Goal: Transaction & Acquisition: Purchase product/service

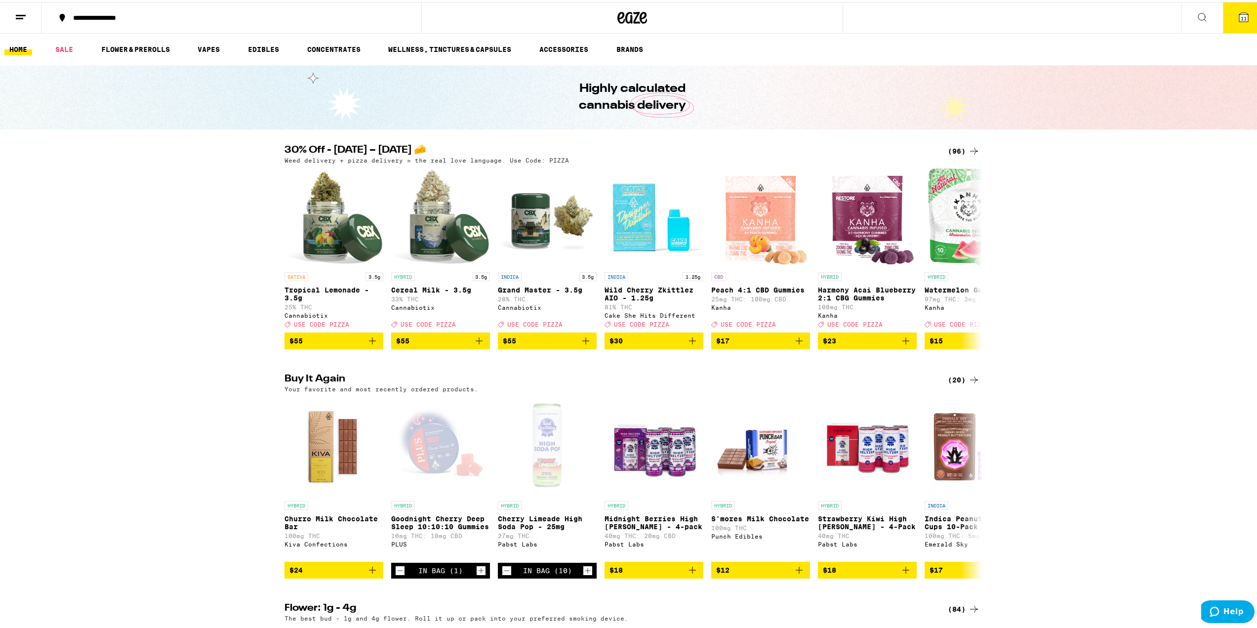
click at [1245, 18] on button "11" at bounding box center [1244, 15] width 42 height 31
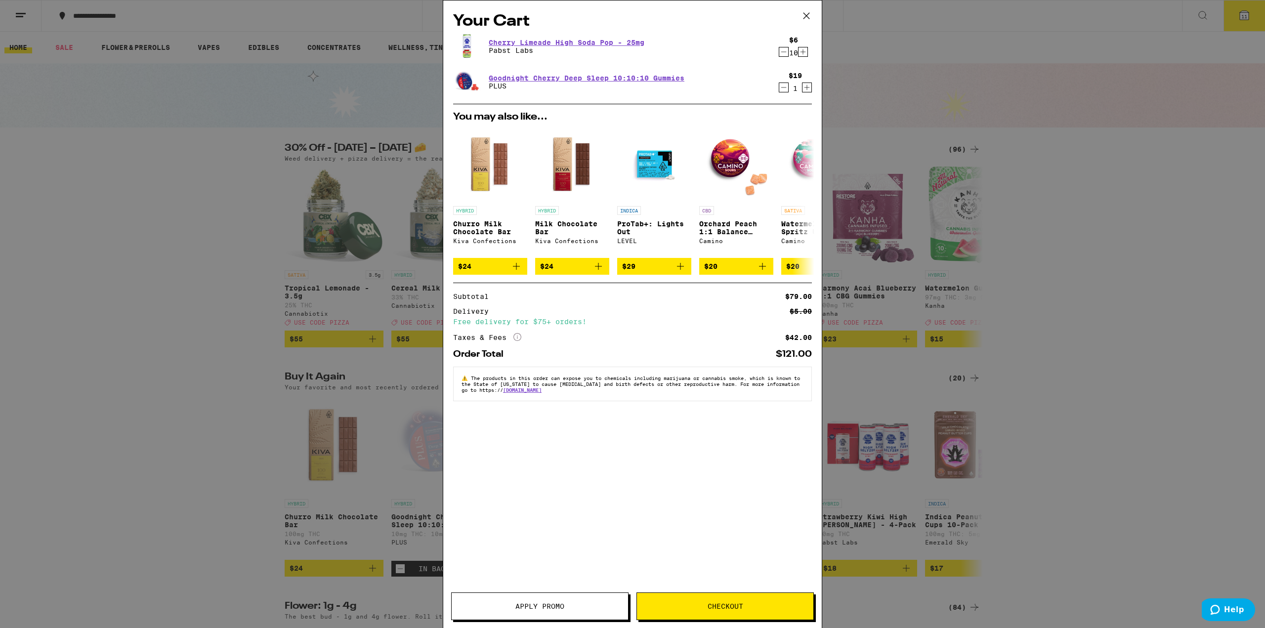
click at [785, 90] on icon "Decrement" at bounding box center [783, 88] width 9 height 12
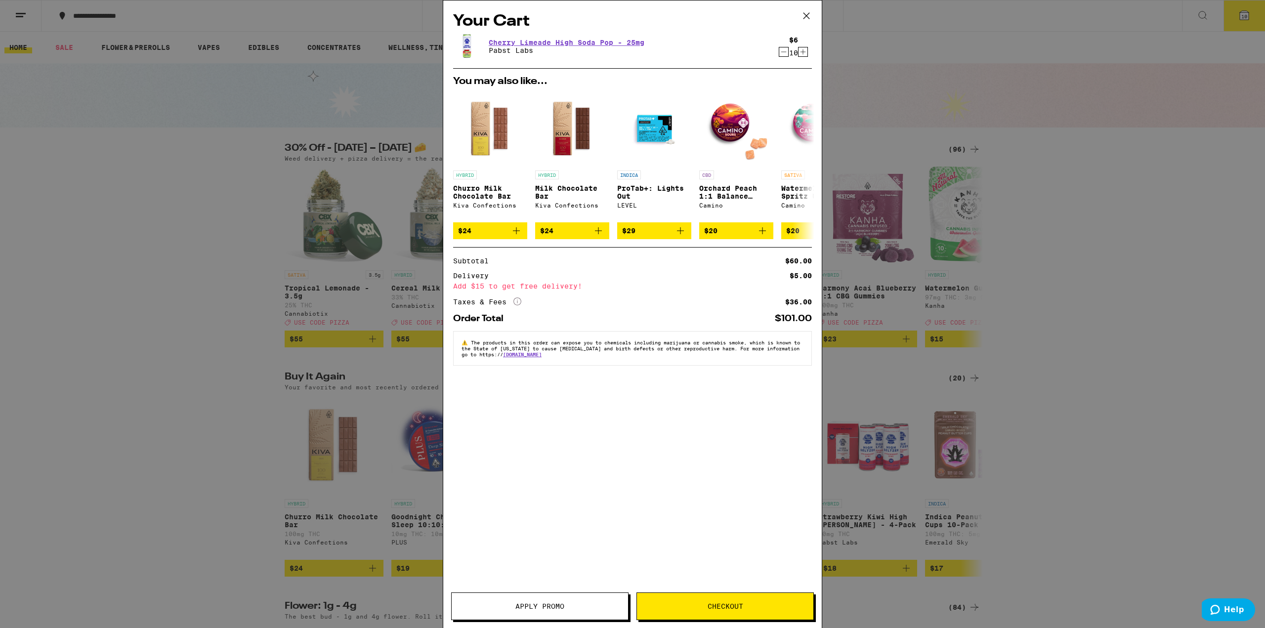
click at [806, 53] on icon "Increment" at bounding box center [802, 52] width 9 height 12
click at [799, 55] on icon "Increment" at bounding box center [802, 52] width 9 height 12
click at [787, 611] on button "Checkout" at bounding box center [724, 606] width 177 height 28
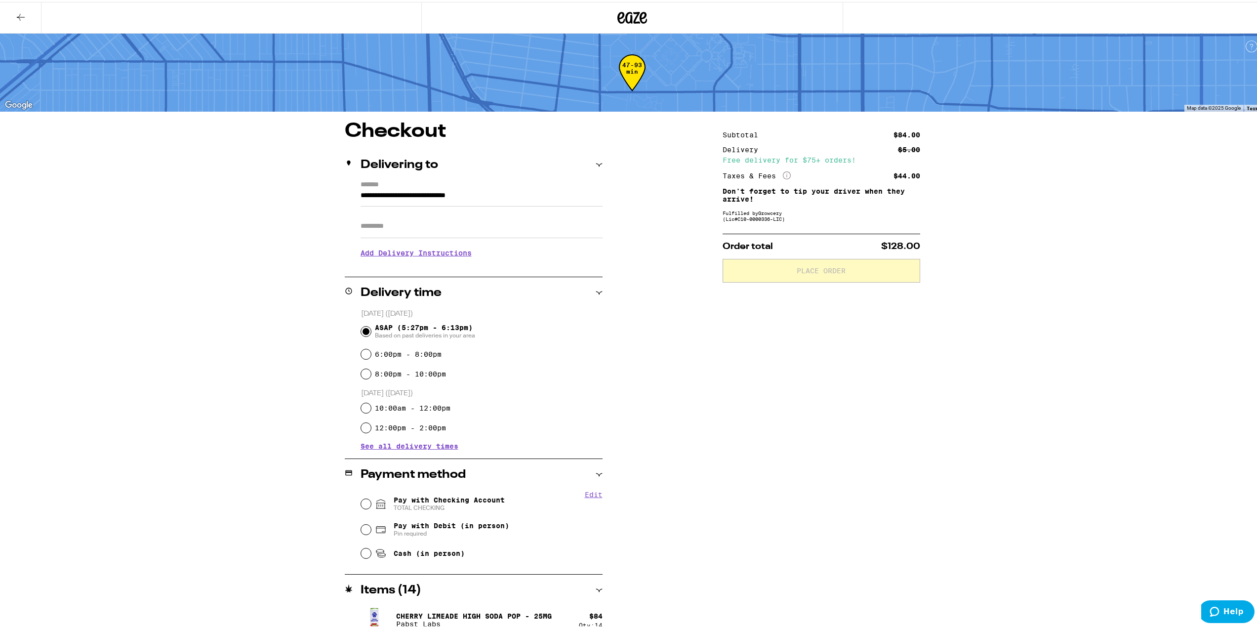
click at [431, 257] on h3 "Add Delivery Instructions" at bounding box center [482, 251] width 242 height 23
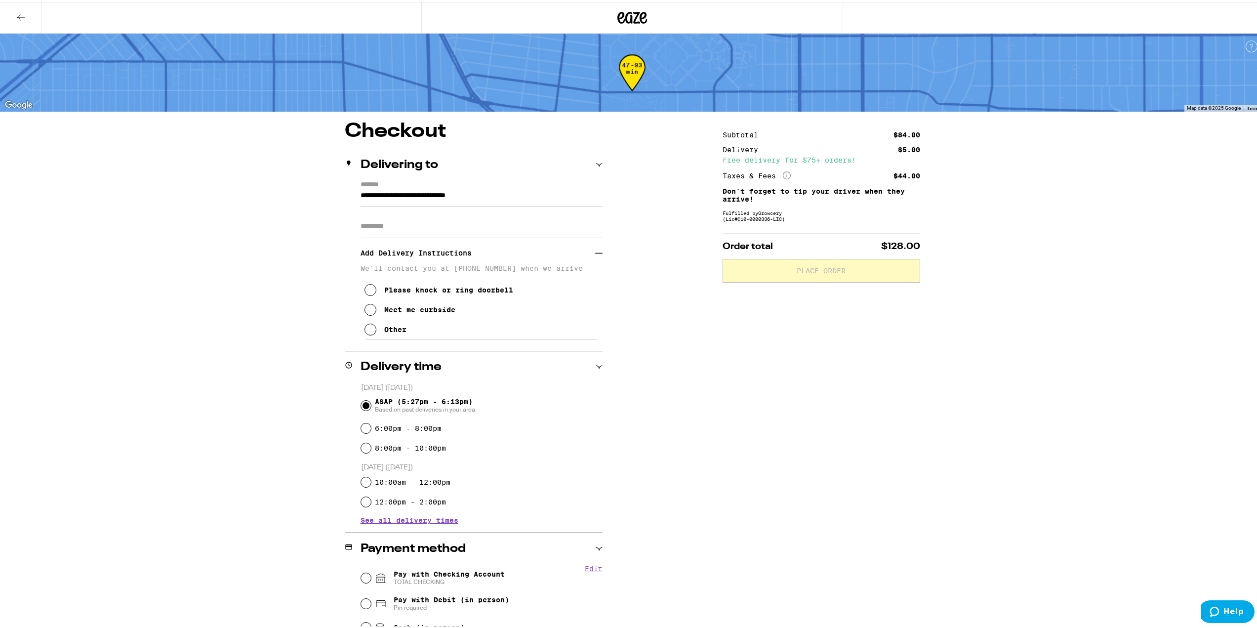
click at [431, 268] on p "We'll contact you at [PHONE_NUMBER] when we arrive" at bounding box center [482, 266] width 242 height 8
click at [371, 333] on icon at bounding box center [371, 328] width 12 height 12
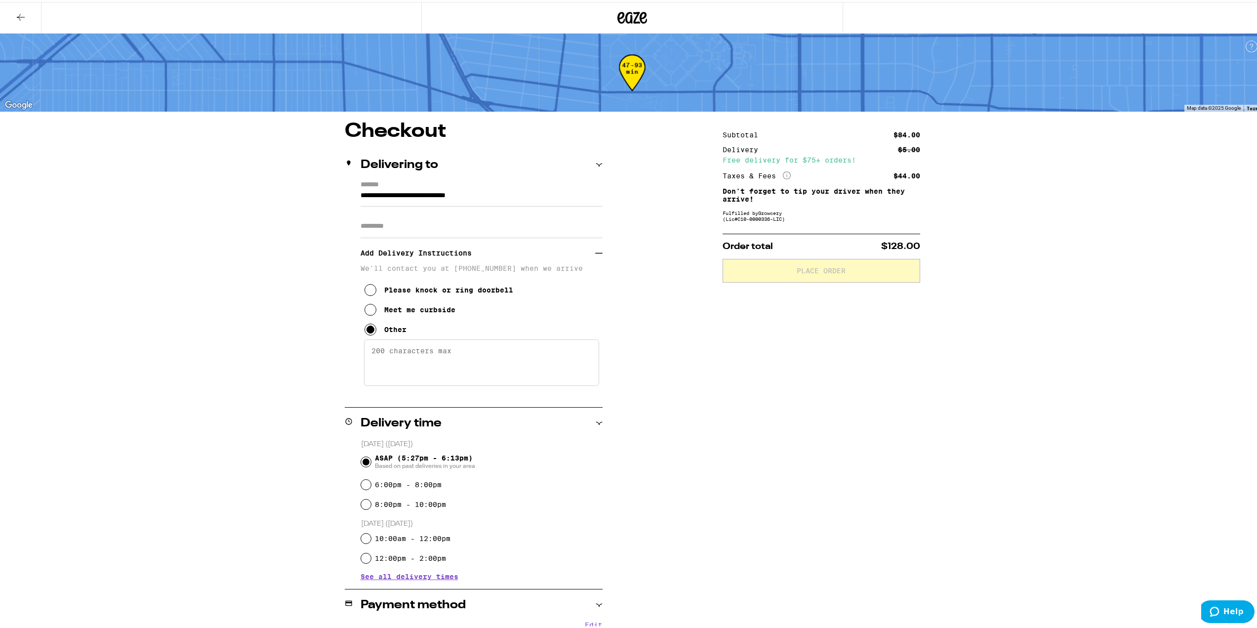
click at [386, 347] on textarea "Enter any other delivery instructions you want driver to know" at bounding box center [481, 360] width 235 height 46
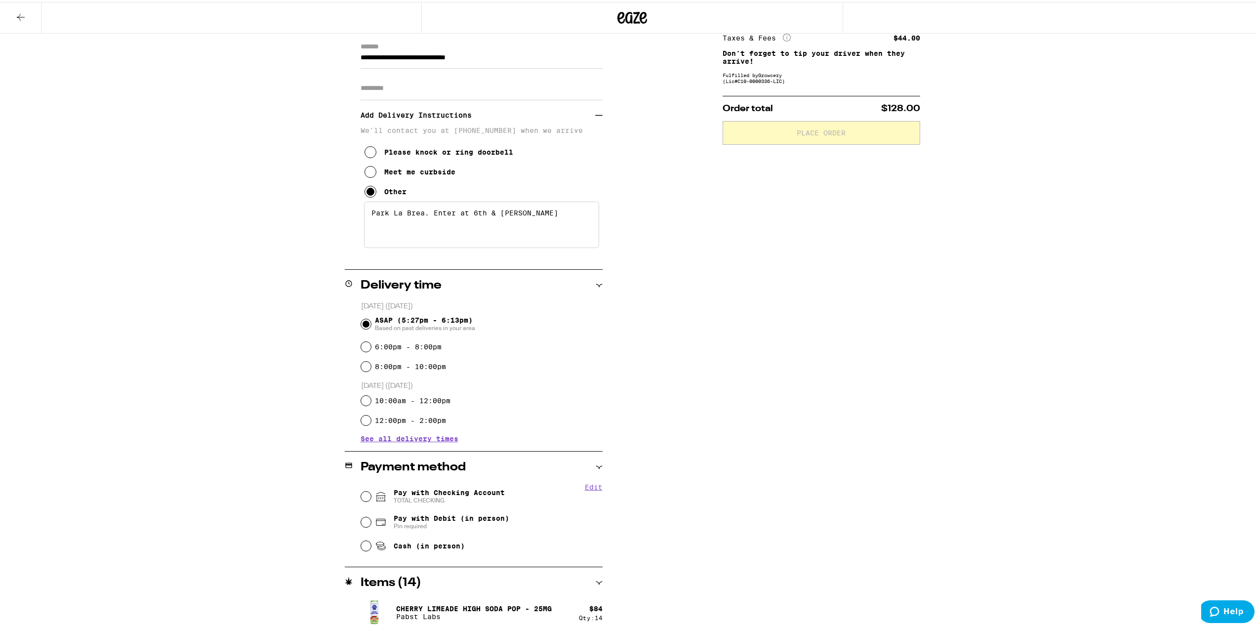
scroll to position [143, 0]
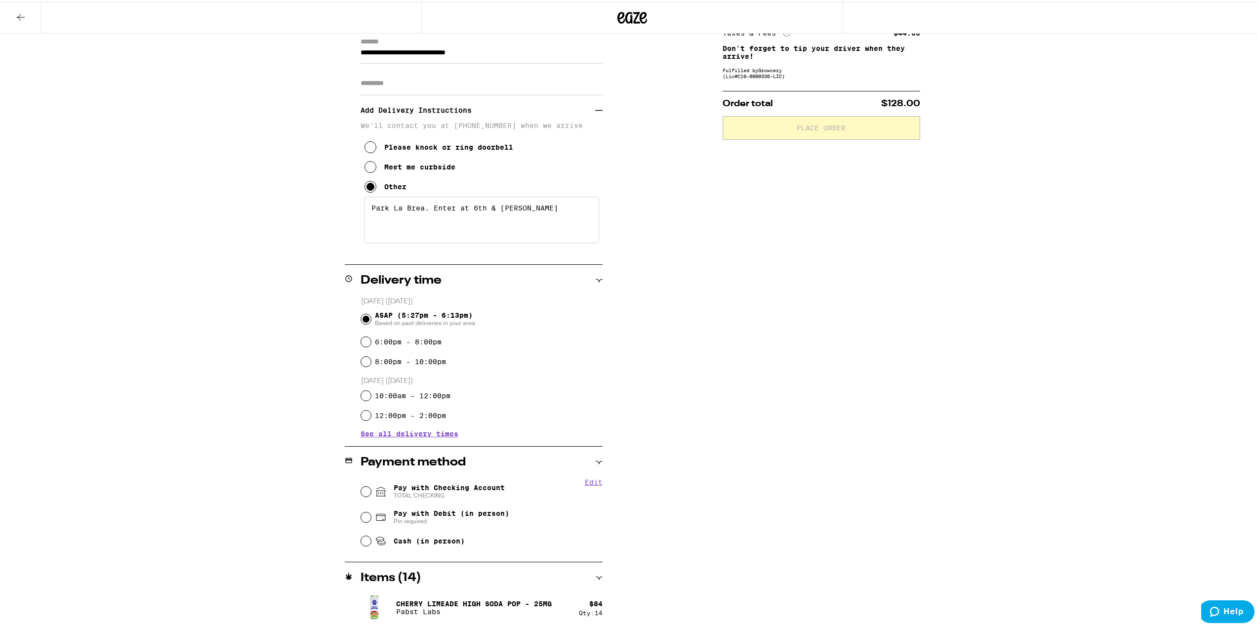
type textarea "Park La Brea. Enter at 6th & [PERSON_NAME]"
click at [361, 492] on input "Pay with Checking Account TOTAL CHECKING" at bounding box center [366, 490] width 10 height 10
radio input "true"
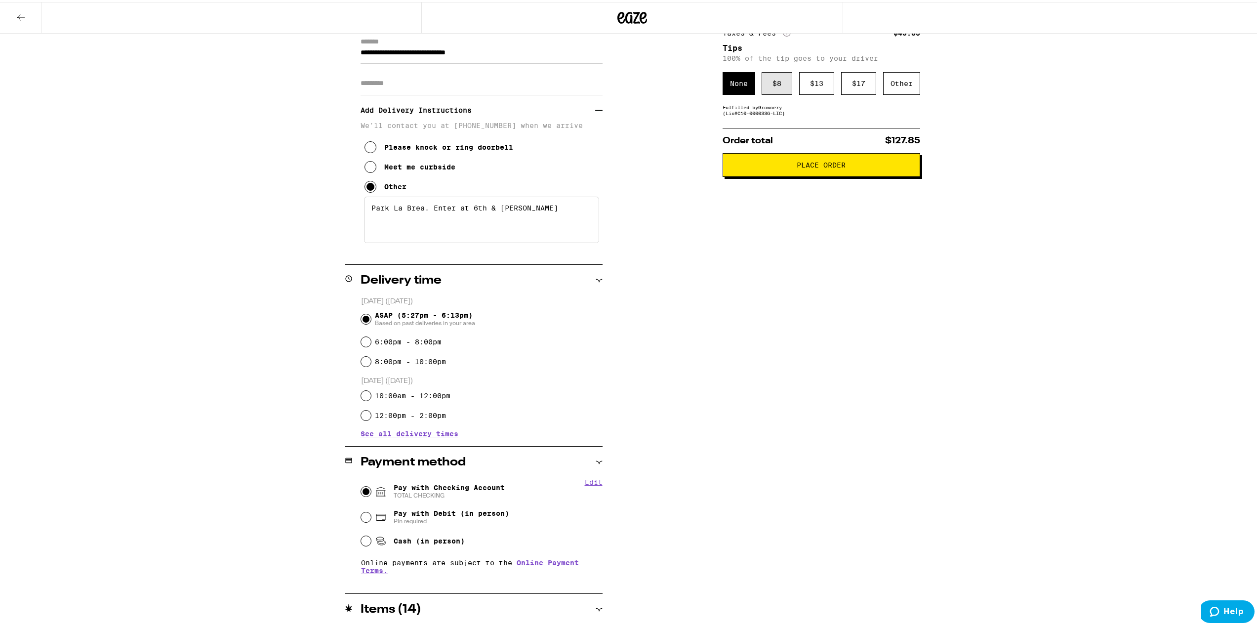
click at [767, 92] on div "$ 8" at bounding box center [777, 81] width 31 height 23
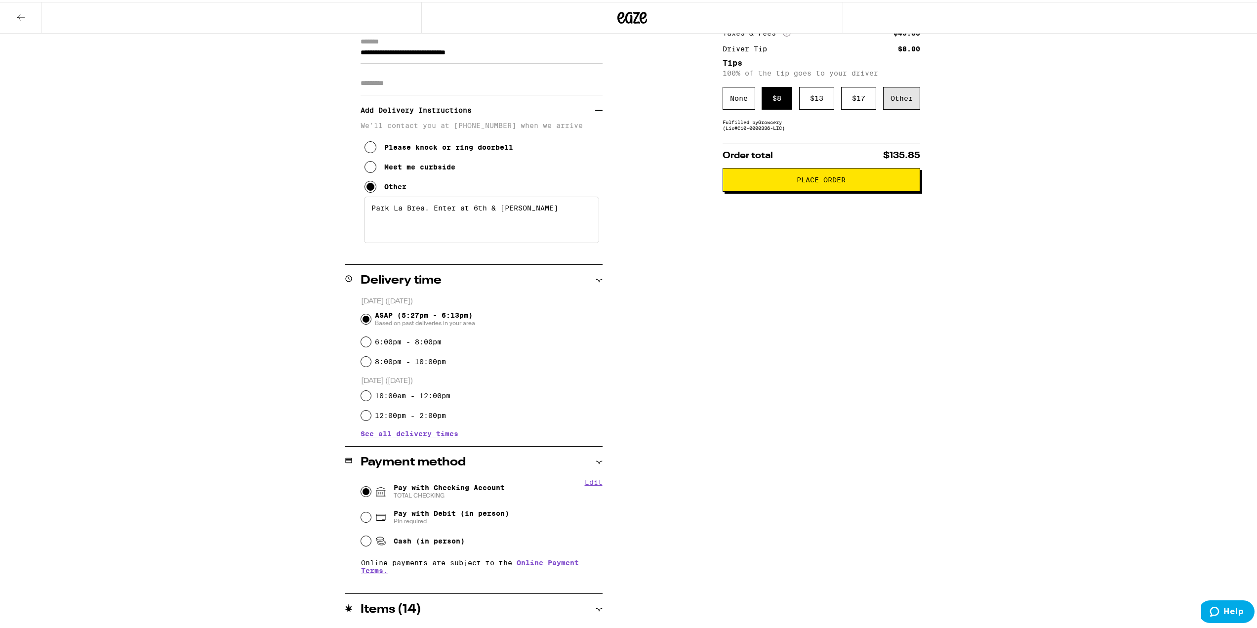
click at [893, 100] on div "Other" at bounding box center [901, 96] width 37 height 23
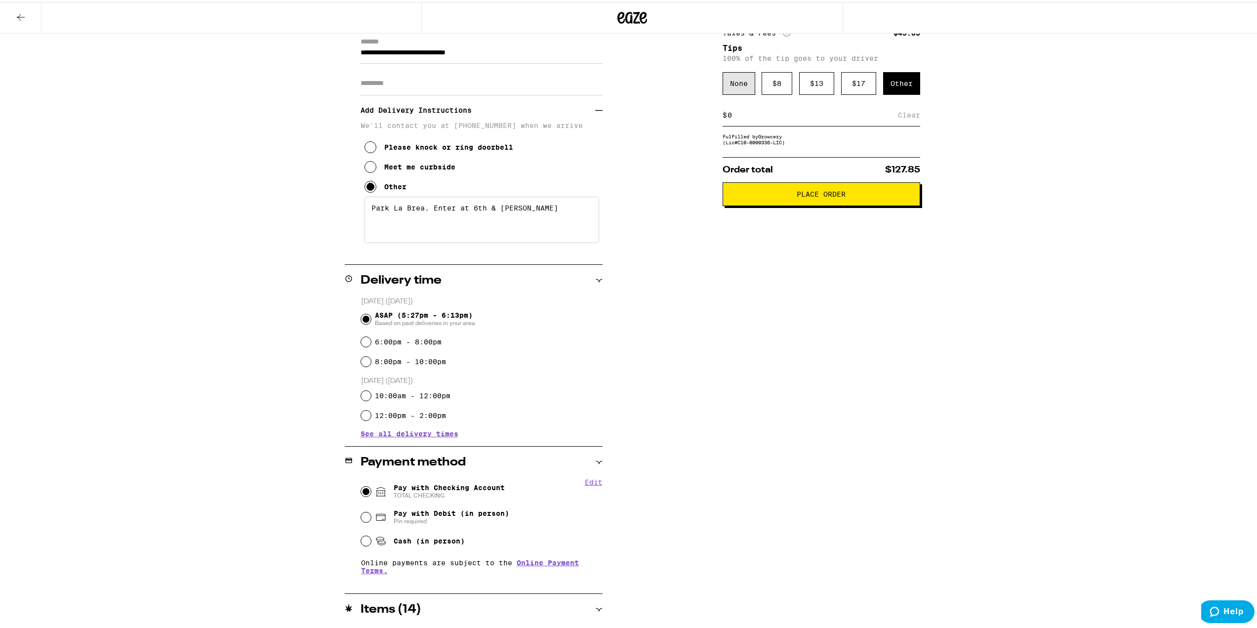
click at [731, 89] on div "None" at bounding box center [739, 81] width 33 height 23
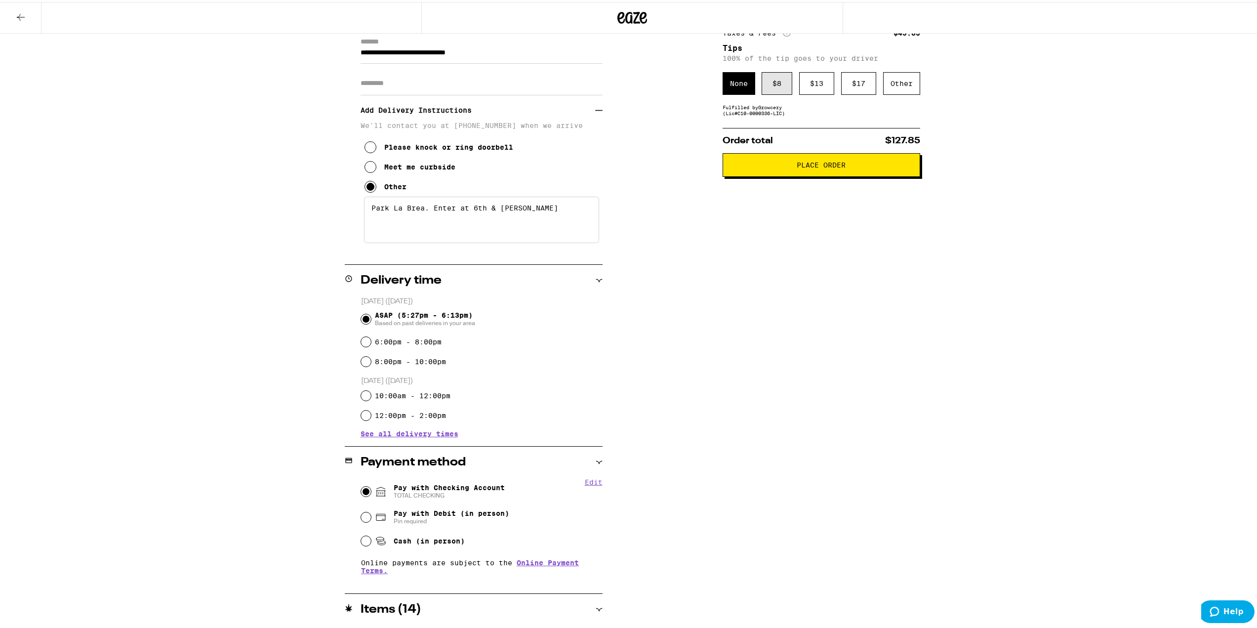
click at [762, 93] on div "$ 8" at bounding box center [777, 81] width 31 height 23
